Goal: Book appointment/travel/reservation

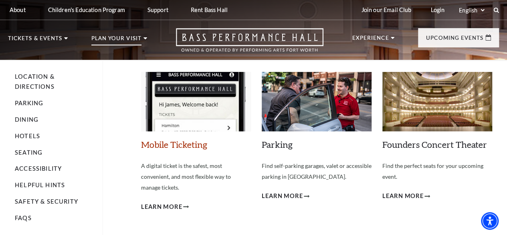
click at [177, 148] on link "Mobile Ticketing" at bounding box center [174, 144] width 66 height 11
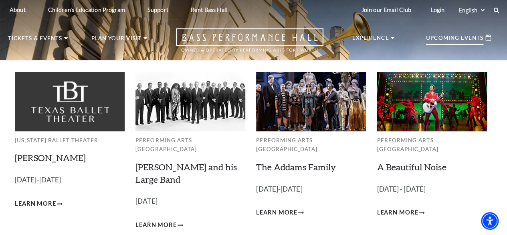
click at [450, 39] on p "Upcoming Events" at bounding box center [454, 40] width 57 height 10
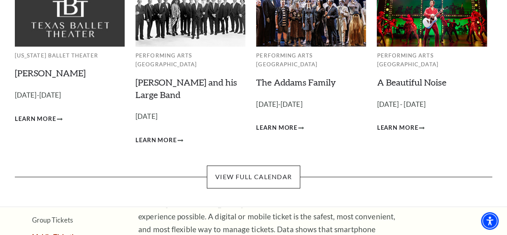
scroll to position [120, 0]
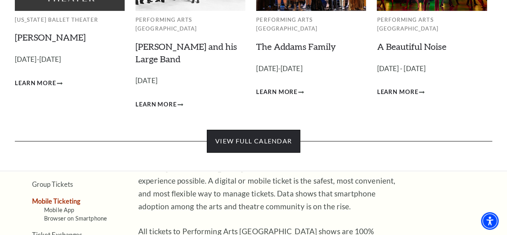
click at [258, 140] on link "View Full Calendar" at bounding box center [253, 141] width 93 height 22
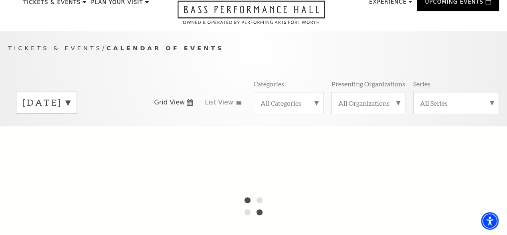
scroll to position [40, 0]
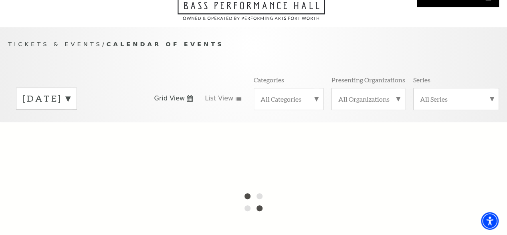
click at [70, 104] on label "[DATE]" at bounding box center [46, 98] width 47 height 12
click at [81, 136] on div at bounding box center [253, 202] width 507 height 160
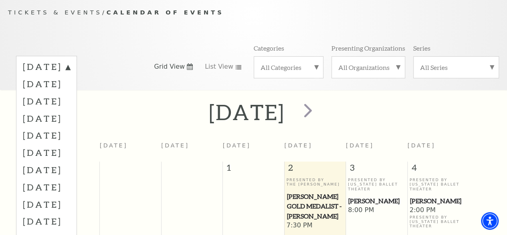
scroll to position [71, 0]
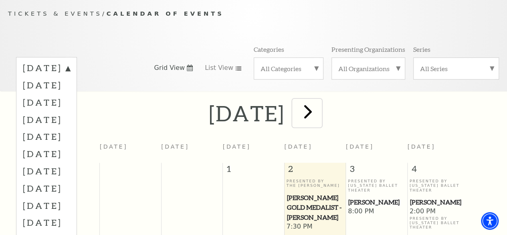
click at [320, 117] on span "next" at bounding box center [308, 111] width 23 height 23
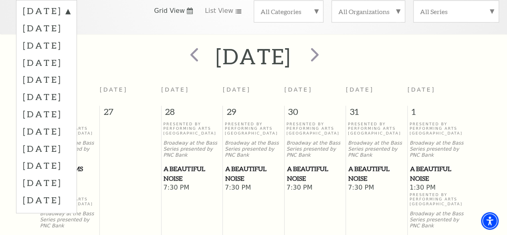
scroll to position [120, 0]
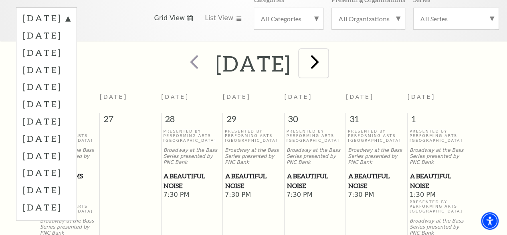
click at [326, 68] on span "next" at bounding box center [315, 61] width 23 height 23
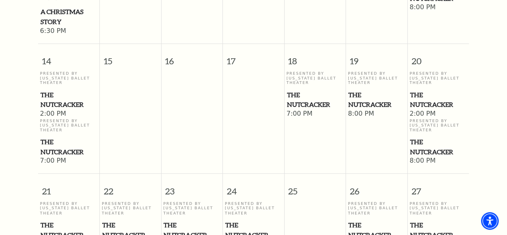
scroll to position [592, 0]
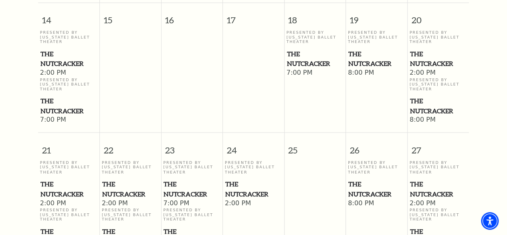
click at [60, 184] on span "The Nutcracker" at bounding box center [69, 188] width 57 height 20
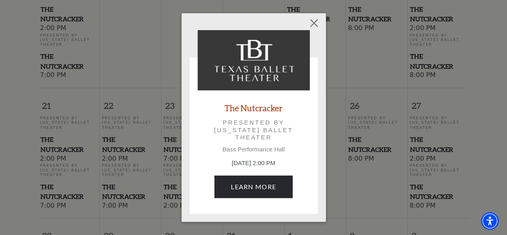
scroll to position [712, 0]
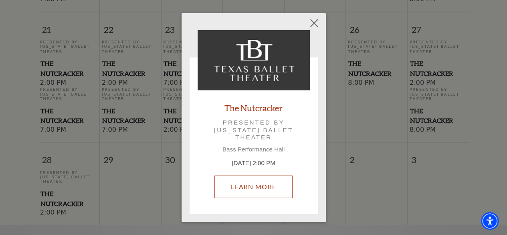
click at [262, 182] on link "Learn More" at bounding box center [254, 186] width 78 height 22
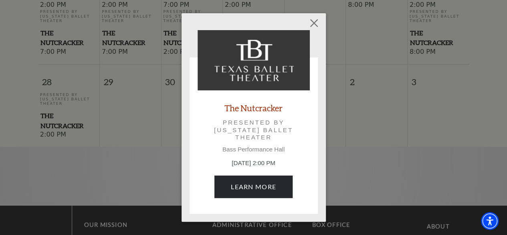
scroll to position [833, 0]
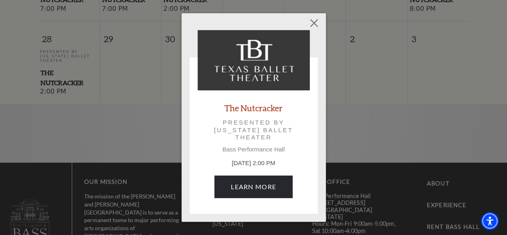
click at [249, 108] on link "The Nutcracker" at bounding box center [254, 107] width 58 height 11
